Goal: Check status: Check status

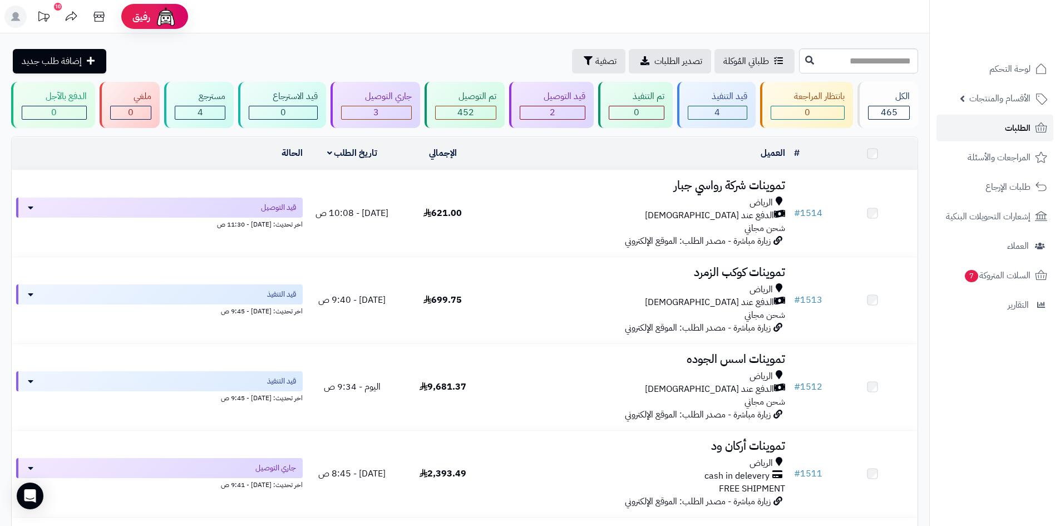
drag, startPoint x: 0, startPoint y: 0, endPoint x: 1013, endPoint y: 126, distance: 1020.9
click at [1012, 126] on span "الطلبات" at bounding box center [1018, 128] width 26 height 16
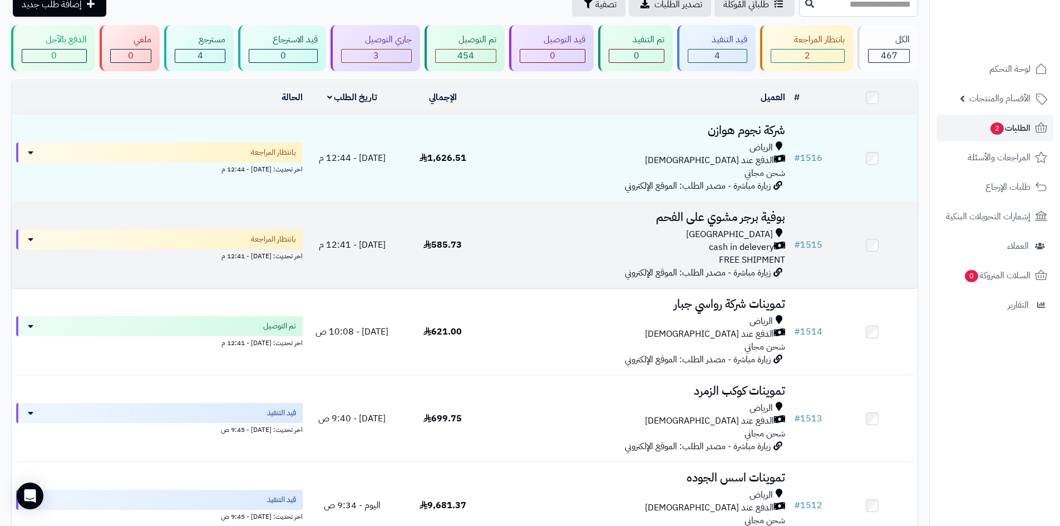
scroll to position [56, 0]
click at [558, 243] on div "cash in delevery" at bounding box center [639, 248] width 293 height 13
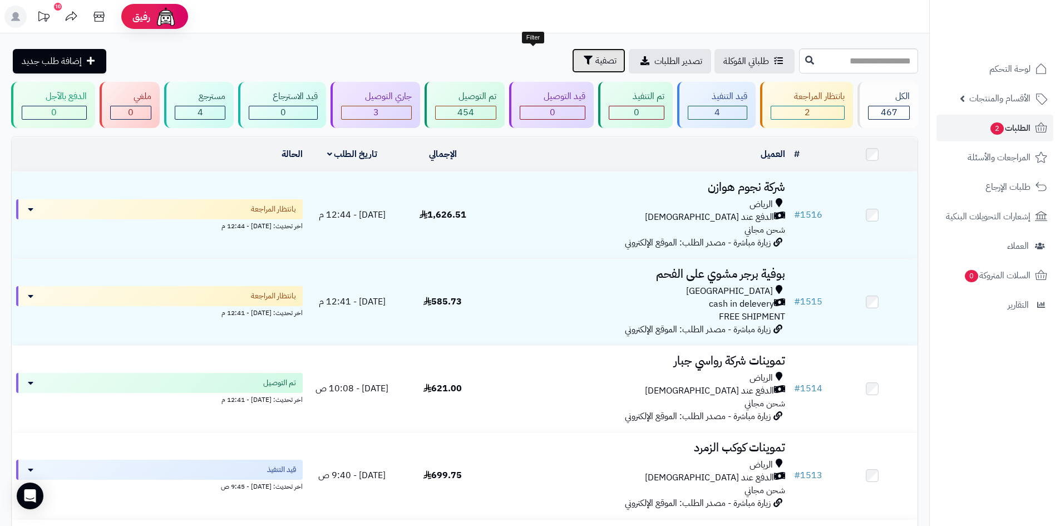
click at [584, 64] on icon "button" at bounding box center [588, 60] width 9 height 9
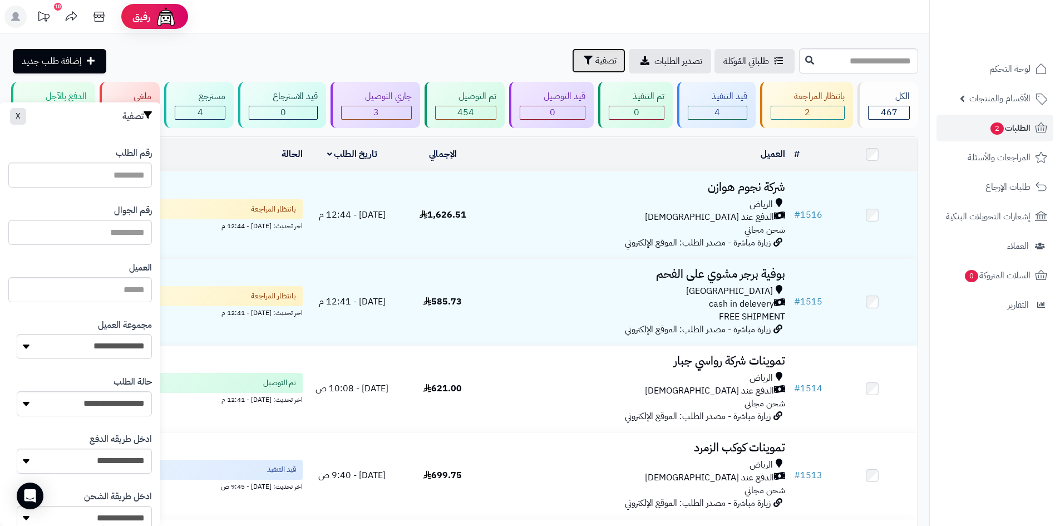
click at [584, 64] on icon "button" at bounding box center [588, 60] width 9 height 9
